Goal: Task Accomplishment & Management: Manage account settings

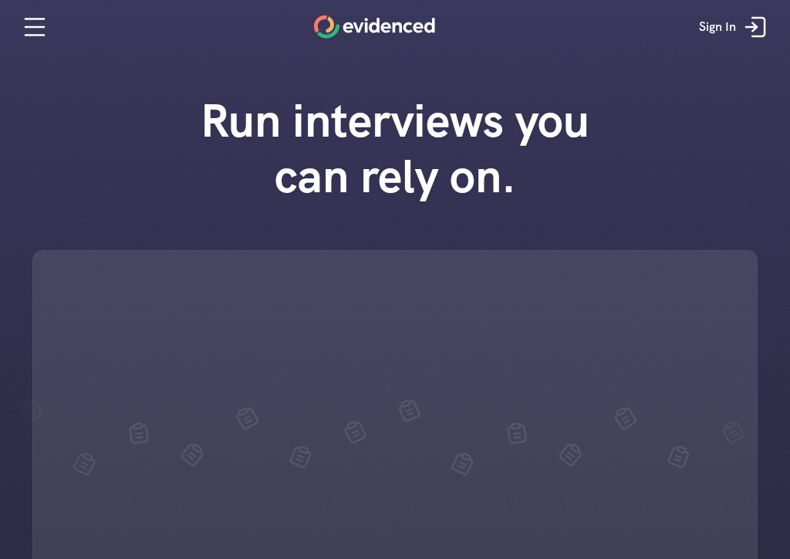
click at [739, 20] on link "Sign In" at bounding box center [735, 27] width 95 height 46
